Goal: Navigation & Orientation: Find specific page/section

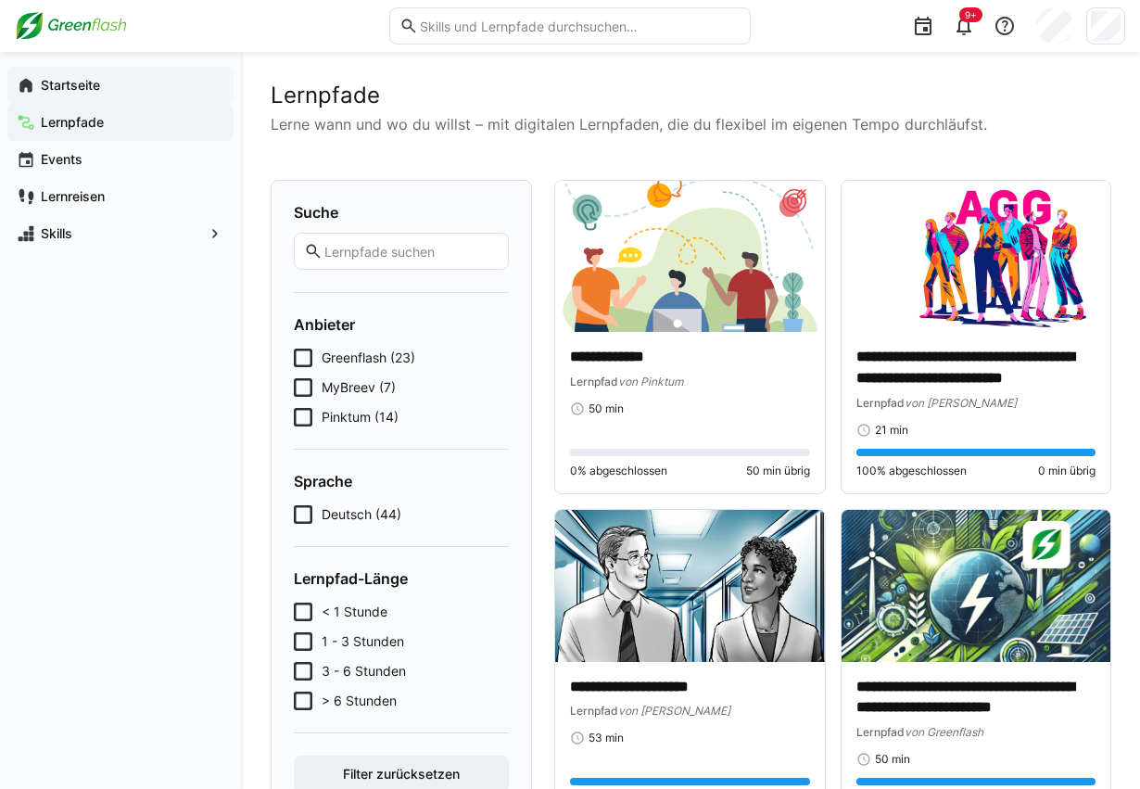
click at [34, 87] on eds-icon at bounding box center [26, 85] width 19 height 19
click at [0, 0] on app-navigation-label "Startseite" at bounding box center [0, 0] width 0 height 0
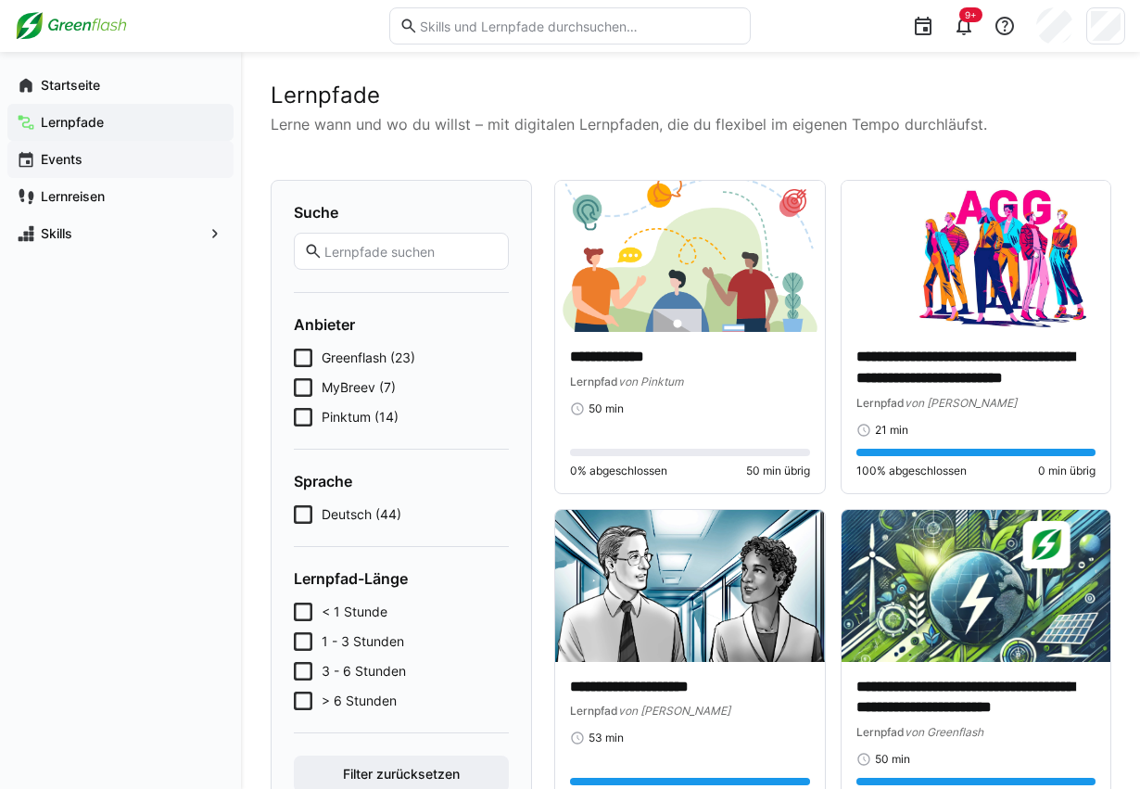
click at [0, 0] on app-navigation-label "Events" at bounding box center [0, 0] width 0 height 0
drag, startPoint x: 77, startPoint y: 93, endPoint x: 106, endPoint y: 27, distance: 71.8
click at [78, 92] on span "Startseite" at bounding box center [131, 85] width 186 height 19
click at [106, 27] on img at bounding box center [71, 26] width 112 height 30
click at [0, 0] on app-navigation-label "Startseite" at bounding box center [0, 0] width 0 height 0
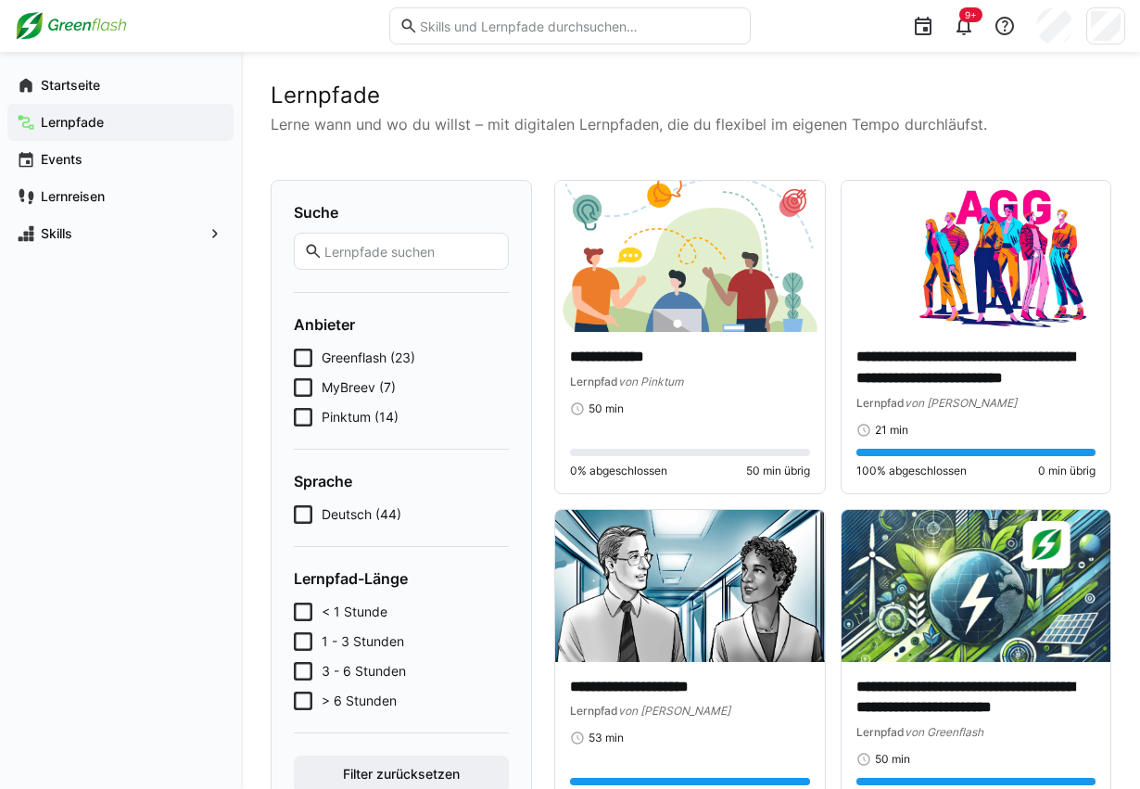
click at [106, 33] on img at bounding box center [71, 26] width 112 height 30
click at [0, 0] on app-navigation-label "Events" at bounding box center [0, 0] width 0 height 0
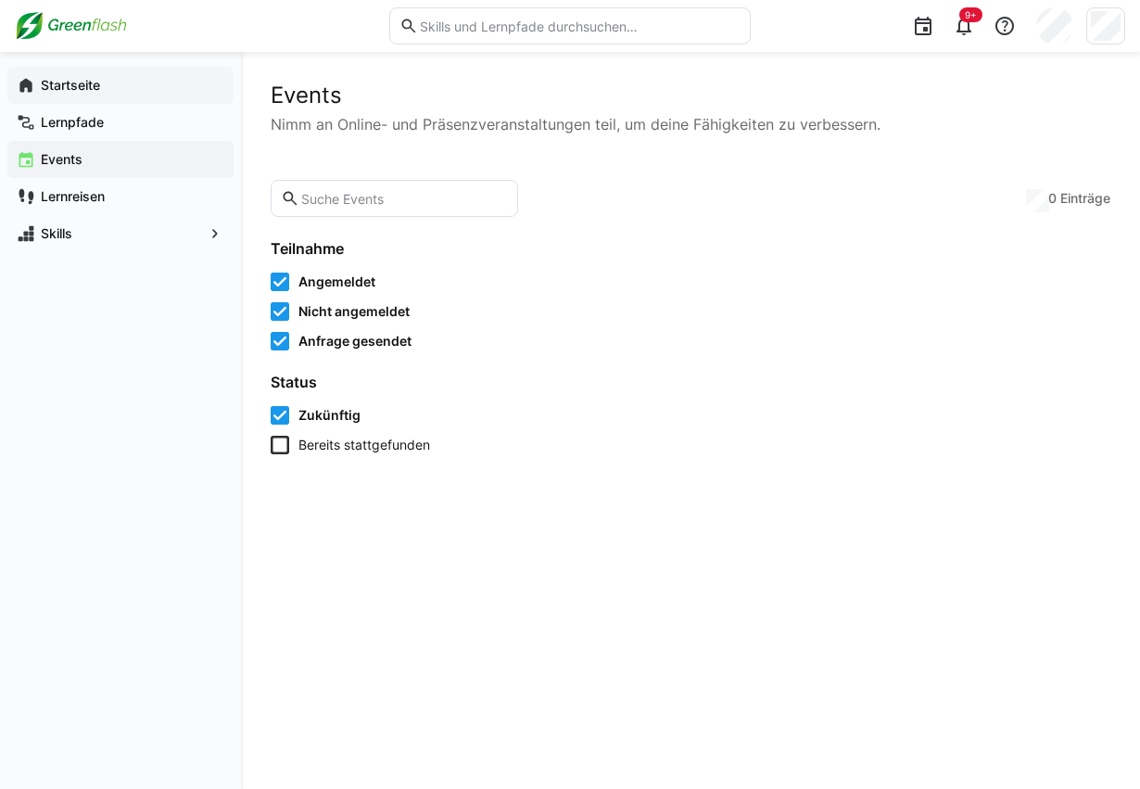
click at [75, 93] on span "Startseite" at bounding box center [131, 85] width 186 height 19
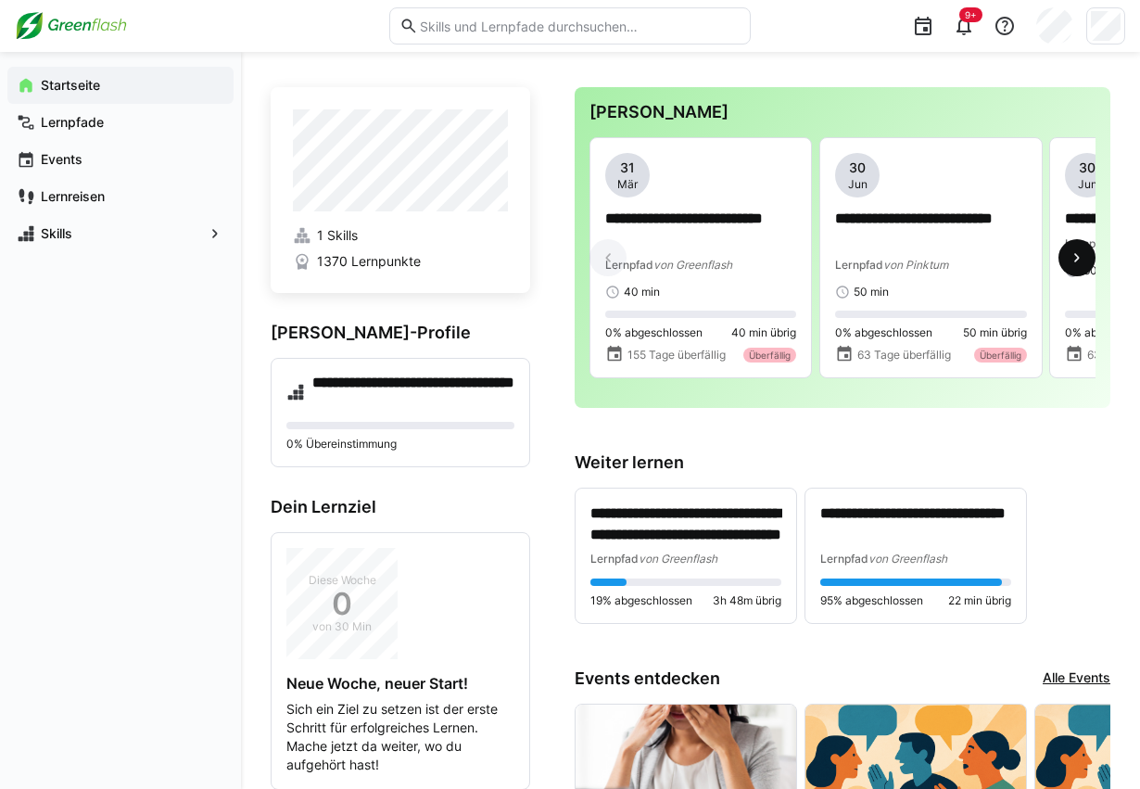
click at [1073, 271] on span at bounding box center [1076, 257] width 37 height 37
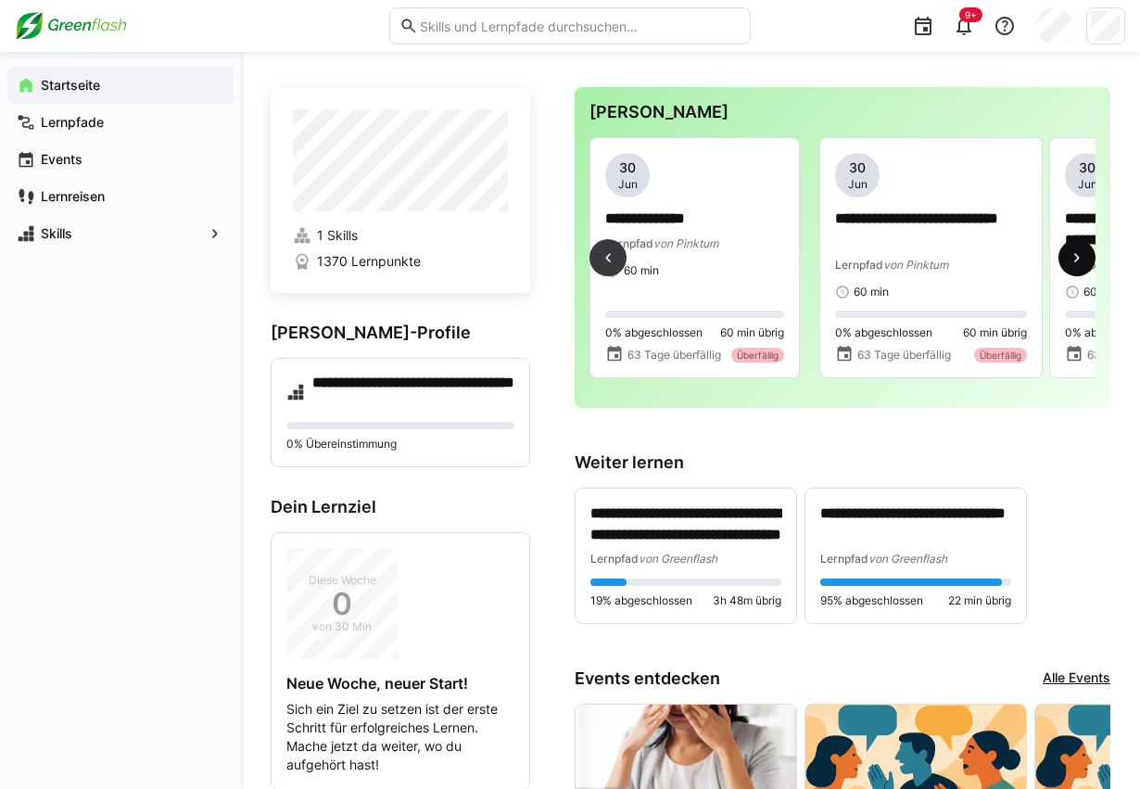
click at [1073, 271] on span at bounding box center [1076, 257] width 37 height 37
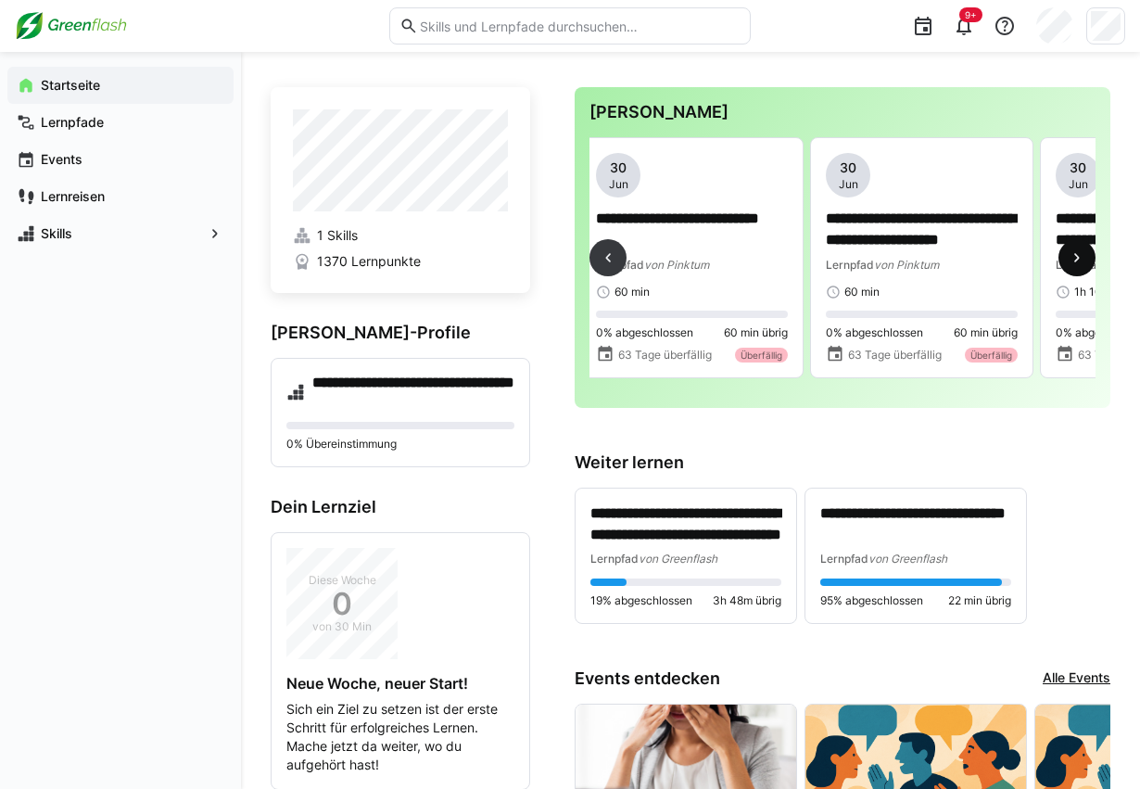
scroll to position [0, 919]
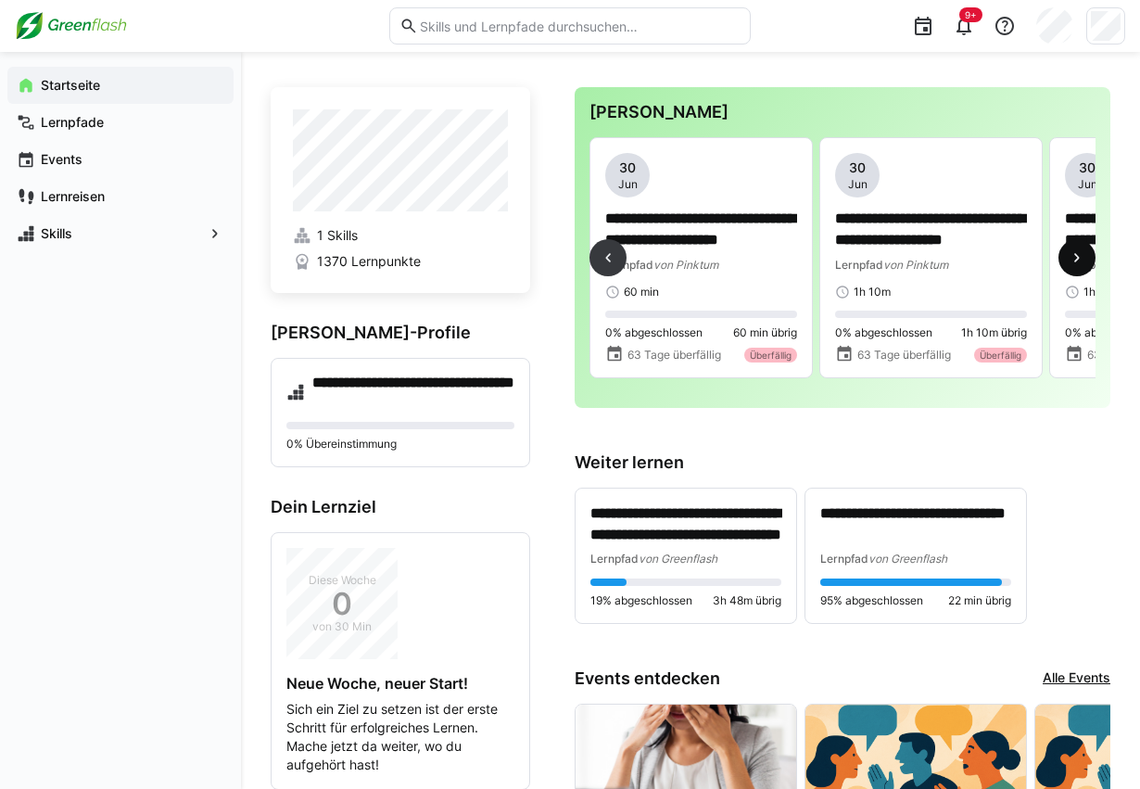
click at [1073, 271] on span at bounding box center [1076, 257] width 37 height 37
click at [1074, 267] on eds-icon at bounding box center [1076, 257] width 19 height 19
click at [1075, 259] on eds-icon at bounding box center [1076, 257] width 19 height 19
click at [1079, 259] on eds-icon at bounding box center [1076, 257] width 19 height 19
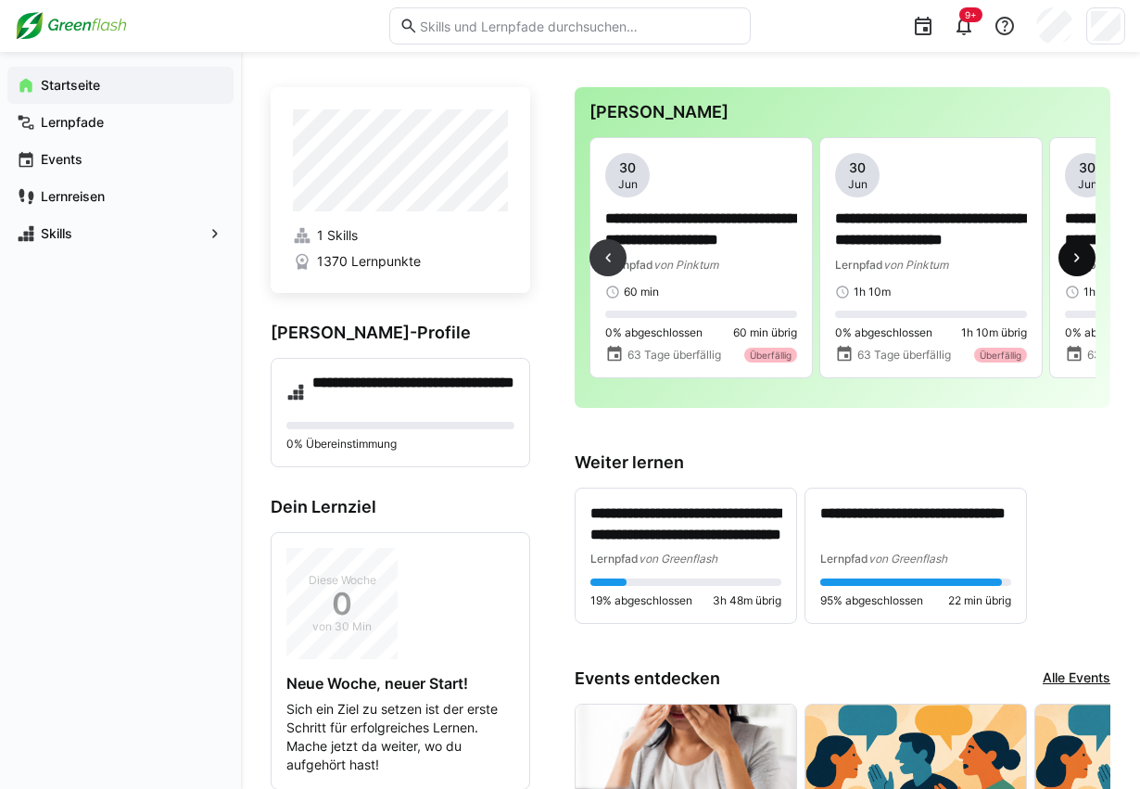
click at [1079, 259] on eds-icon at bounding box center [1076, 257] width 19 height 19
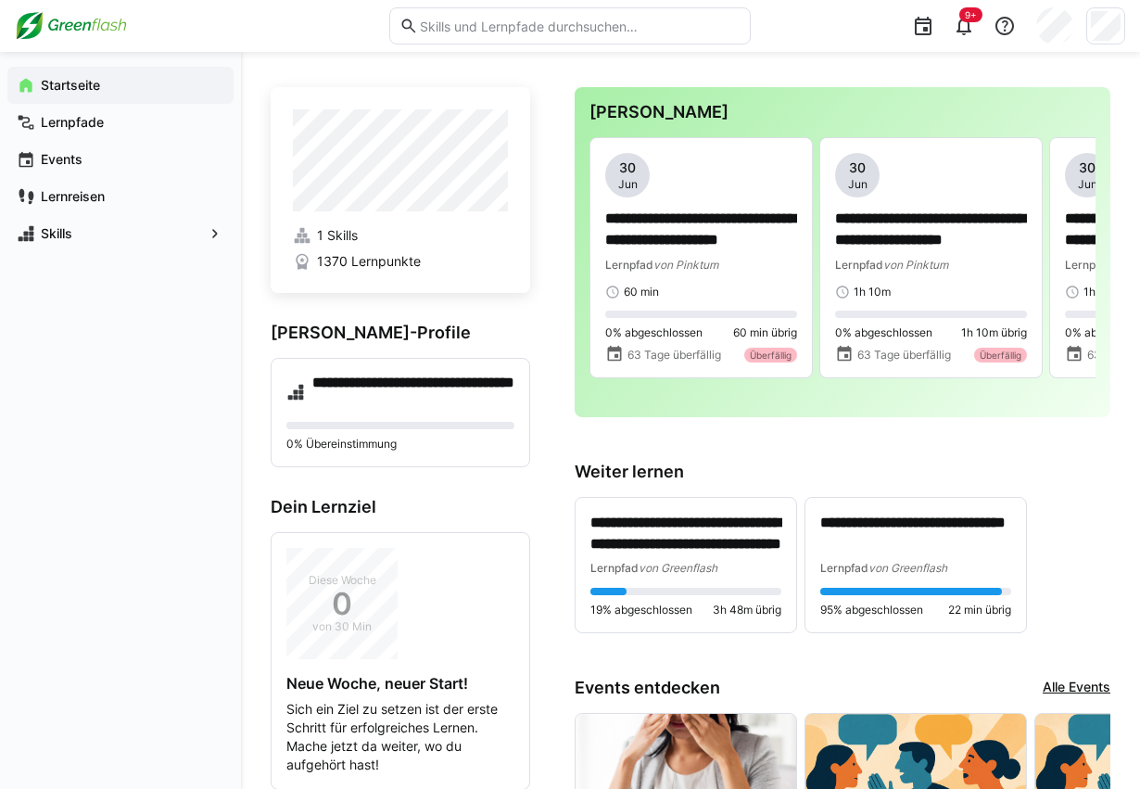
scroll to position [0, 2474]
